Goal: Communication & Community: Ask a question

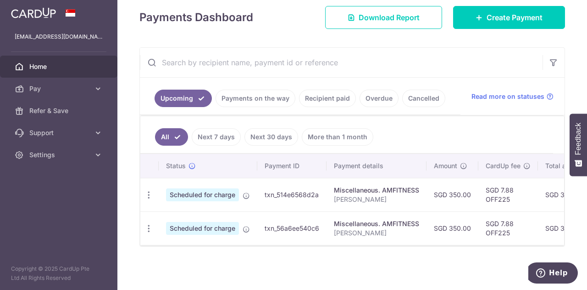
click at [260, 94] on link "Payments on the way" at bounding box center [256, 97] width 80 height 17
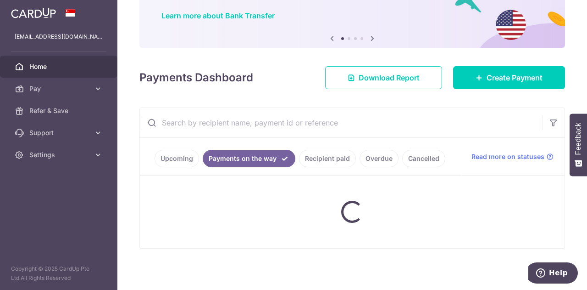
scroll to position [131, 0]
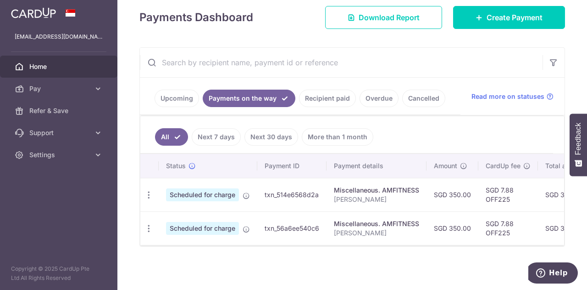
click at [322, 95] on link "Recipient paid" at bounding box center [327, 97] width 57 height 17
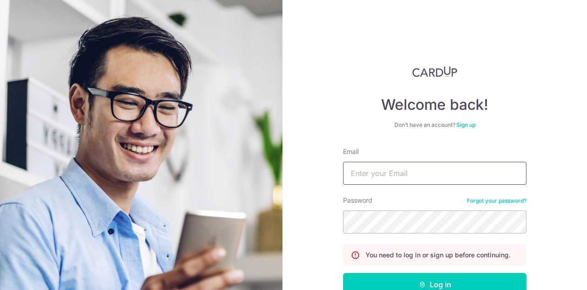
drag, startPoint x: 0, startPoint y: 0, endPoint x: 377, endPoint y: 170, distance: 413.5
click at [377, 170] on input "Email" at bounding box center [435, 173] width 184 height 23
type input "[EMAIL_ADDRESS][DOMAIN_NAME]"
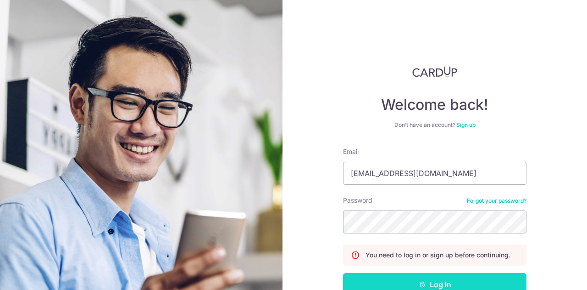
click at [417, 288] on button "Log in" at bounding box center [435, 284] width 184 height 23
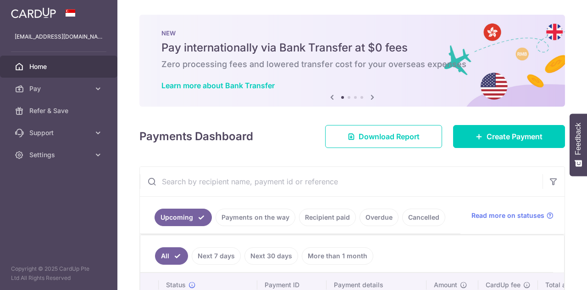
click at [318, 215] on link "Recipient paid" at bounding box center [327, 216] width 57 height 17
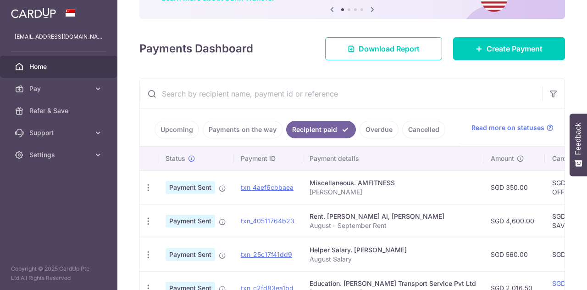
scroll to position [129, 0]
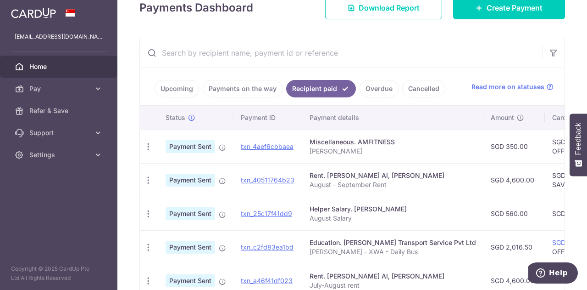
click at [264, 91] on link "Payments on the way" at bounding box center [243, 88] width 80 height 17
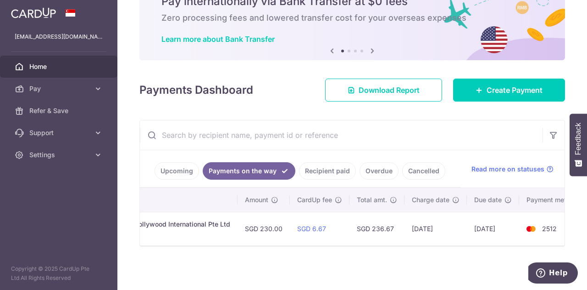
scroll to position [0, 270]
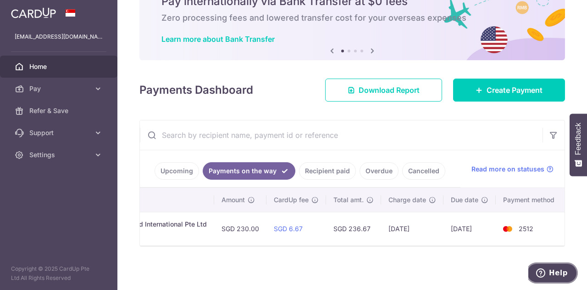
click at [553, 274] on span "Help" at bounding box center [558, 272] width 19 height 8
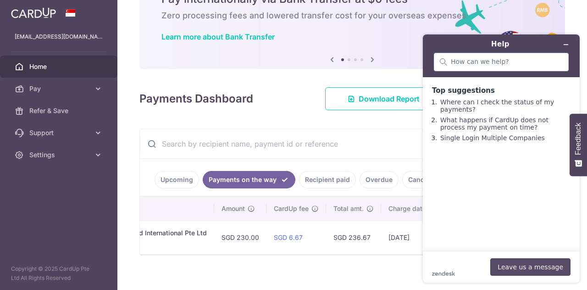
click at [548, 268] on button "Leave us a message" at bounding box center [531, 266] width 80 height 17
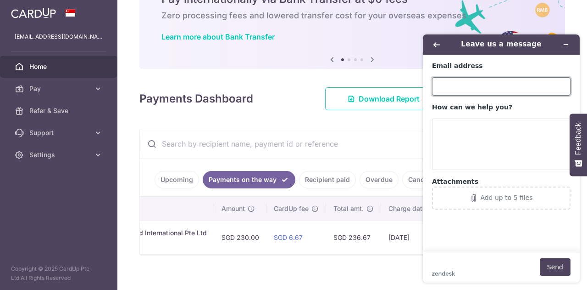
click at [456, 94] on input "Email address" at bounding box center [501, 86] width 139 height 18
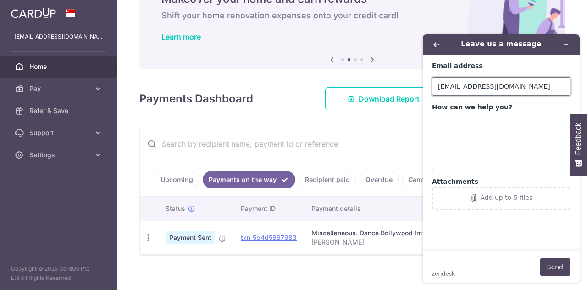
type input "[EMAIL_ADDRESS][DOMAIN_NAME]"
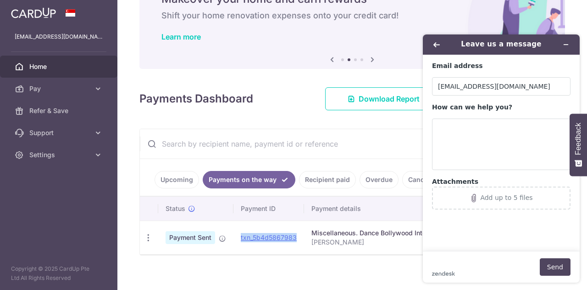
drag, startPoint x: 302, startPoint y: 235, endPoint x: 240, endPoint y: 244, distance: 62.6
click at [240, 244] on td "txn_5b4d5867983" at bounding box center [269, 237] width 71 height 34
copy link "txn_5b4d5867983"
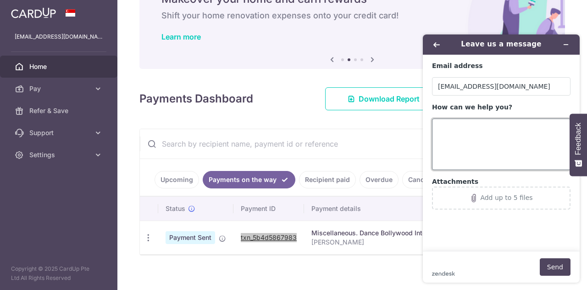
click at [459, 129] on textarea "How can we help you?" at bounding box center [501, 143] width 139 height 51
paste textarea "txn_5b4d5867983"
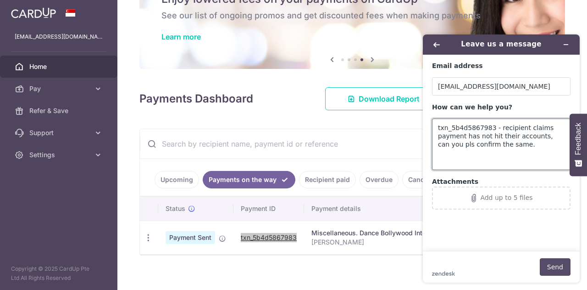
type textarea "txn_5b4d5867983 - recipient claims payment has not hit their accounts, can you …"
click at [555, 262] on button "Send" at bounding box center [555, 266] width 31 height 17
